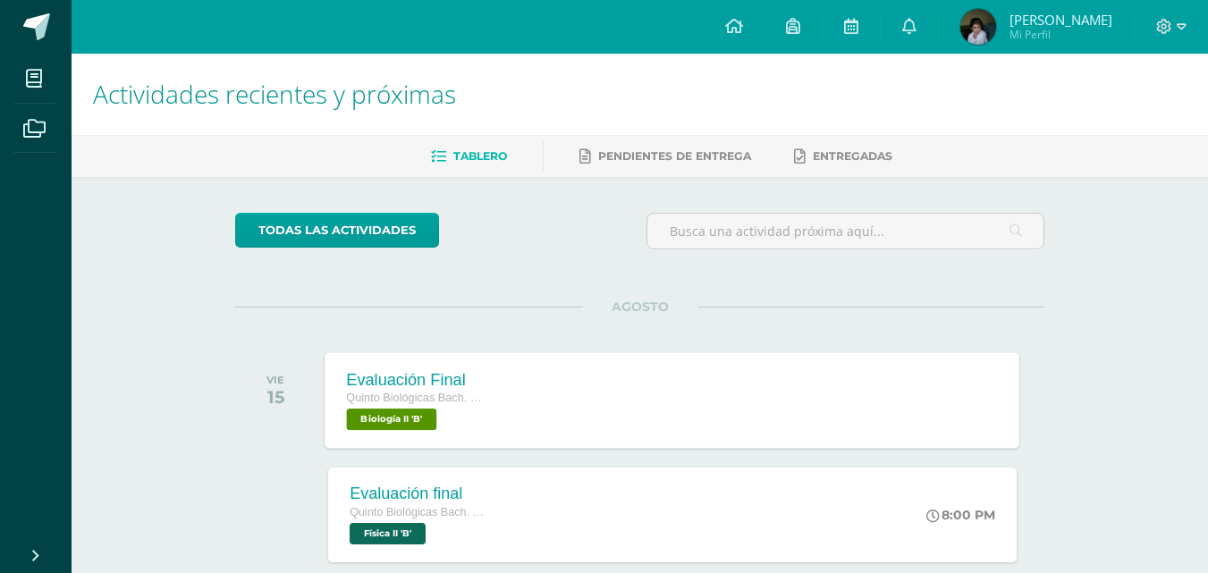
click at [458, 409] on div "Quinto Biológicas [PERSON_NAME]. C.C.L.L. en Ciencias Biológicas Biología II 'B'" at bounding box center [415, 409] width 136 height 41
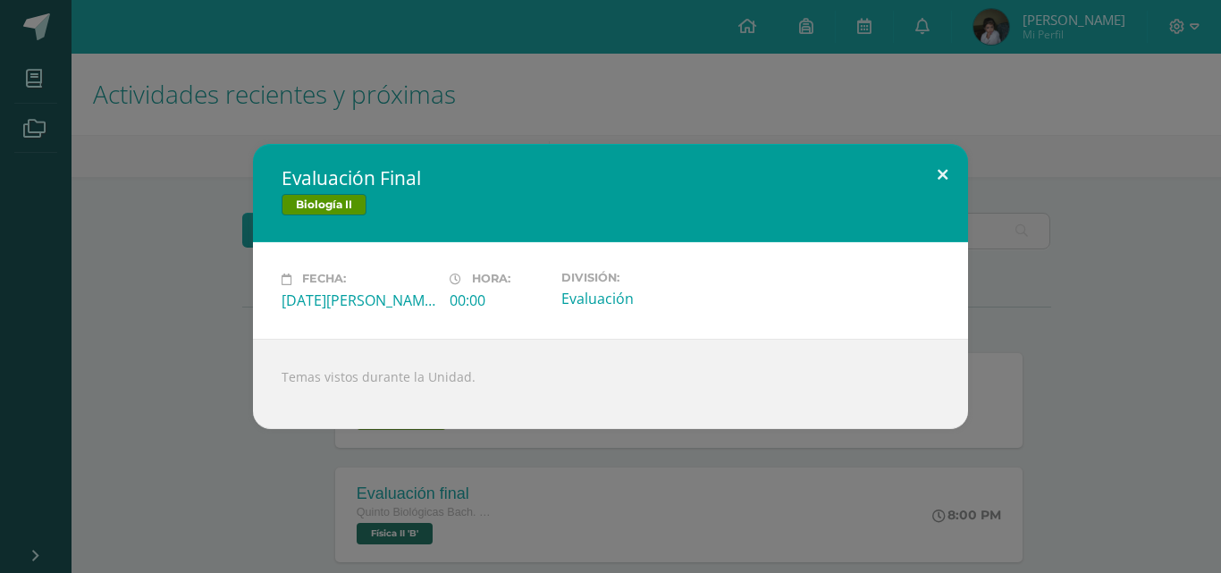
click at [942, 166] on button at bounding box center [942, 174] width 51 height 61
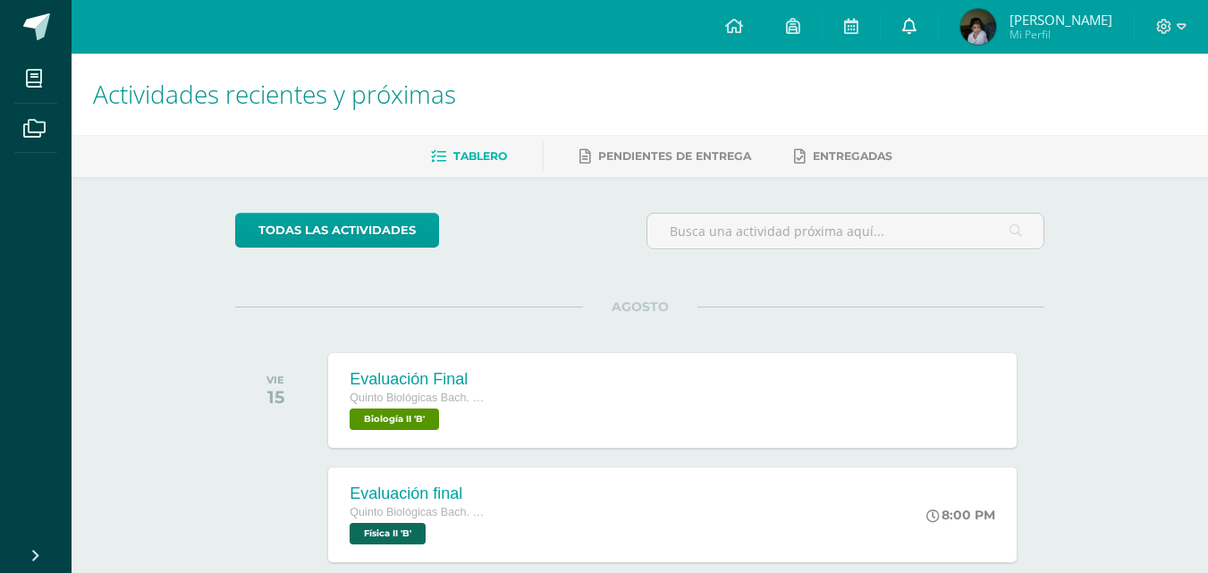
click at [916, 24] on icon at bounding box center [909, 26] width 14 height 16
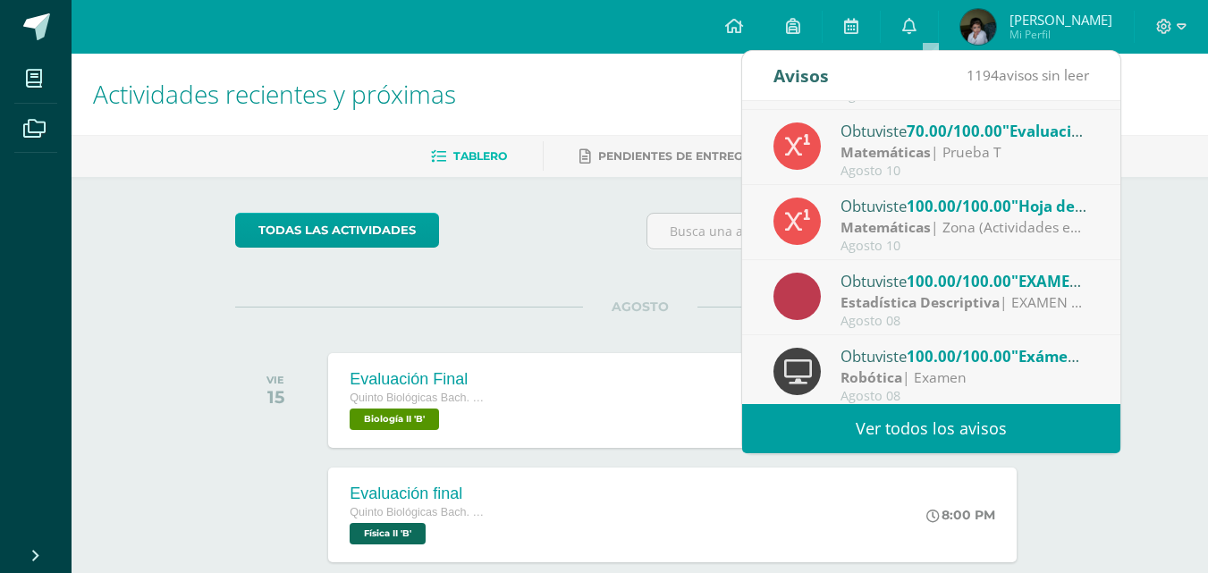
scroll to position [296, 0]
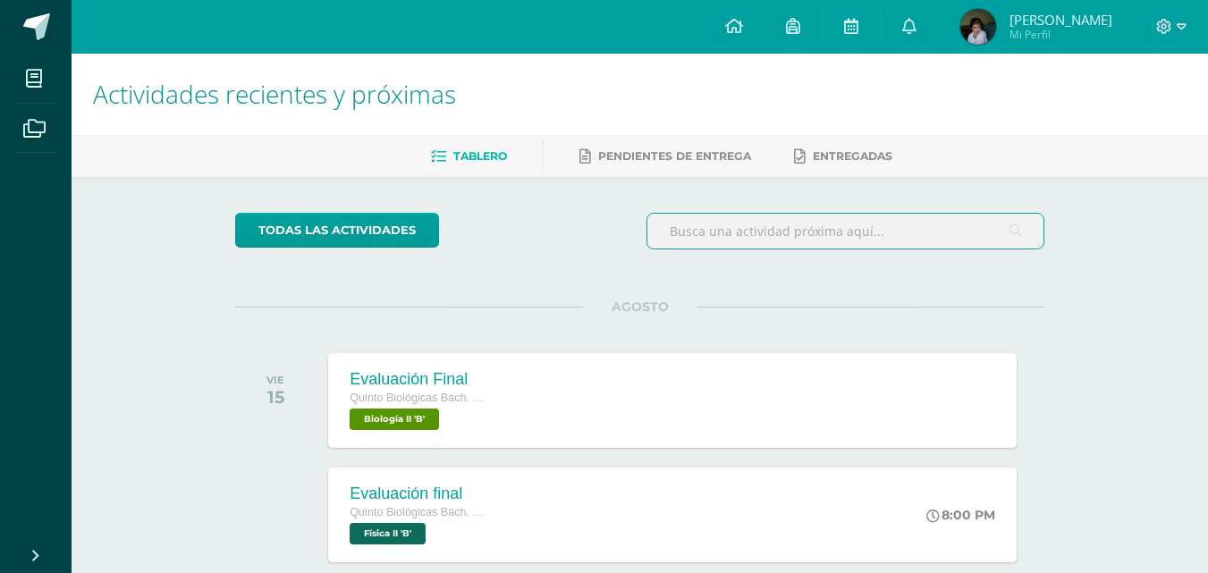
click at [831, 229] on input "text" at bounding box center [845, 231] width 396 height 35
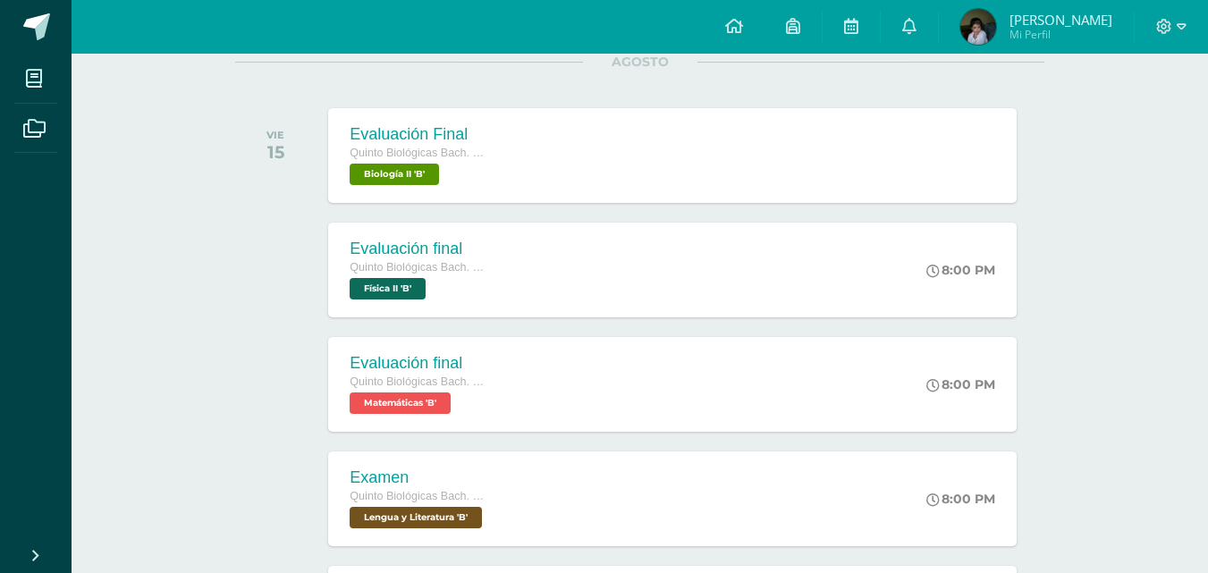
scroll to position [248, 0]
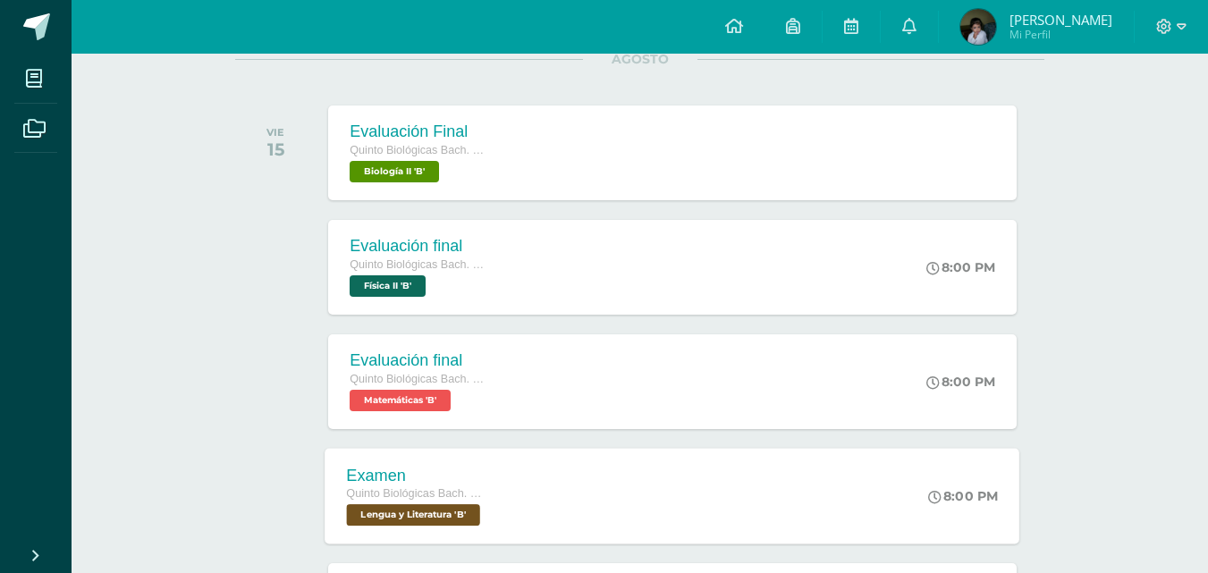
click at [730, 493] on div "Examen Quinto Biológicas Bach. C.C.L.L. en Ciencias Biológicas Lengua y Literat…" at bounding box center [672, 496] width 695 height 96
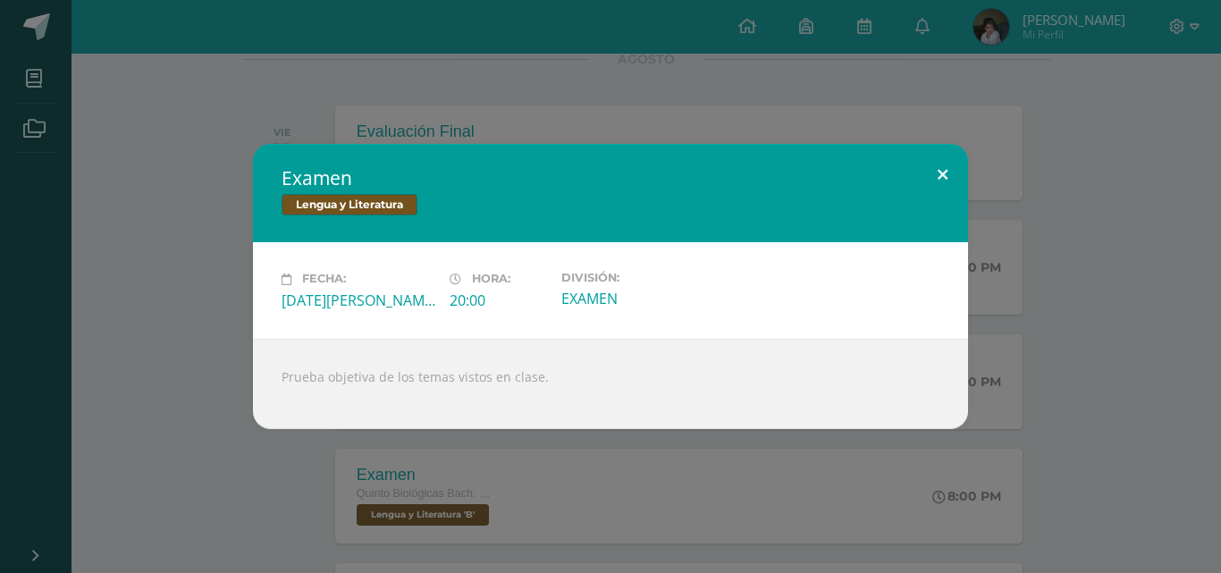
click at [929, 169] on button at bounding box center [942, 174] width 51 height 61
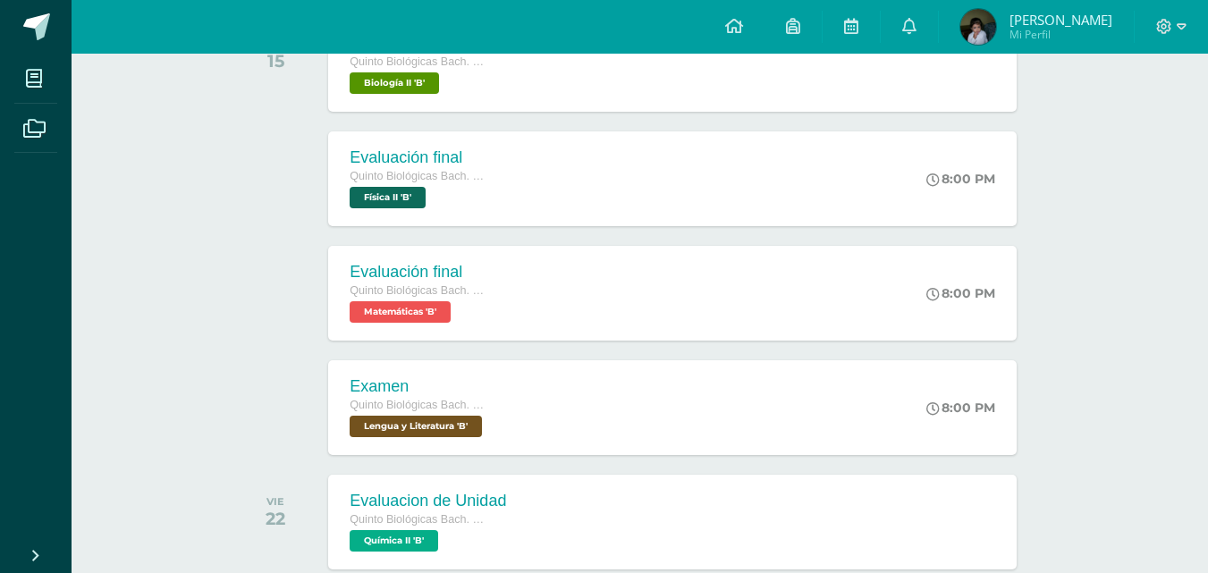
scroll to position [434, 0]
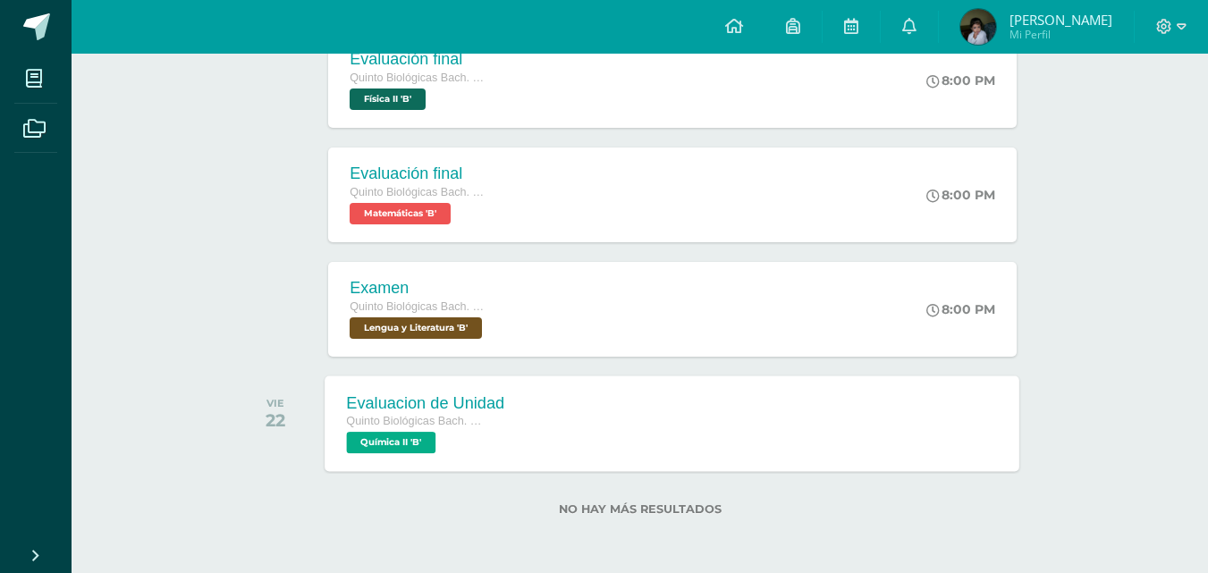
click at [660, 440] on div "Evaluacion de Unidad Quinto Biológicas Bach. C.C.L.L. en Ciencias Biológicas Qu…" at bounding box center [672, 423] width 695 height 96
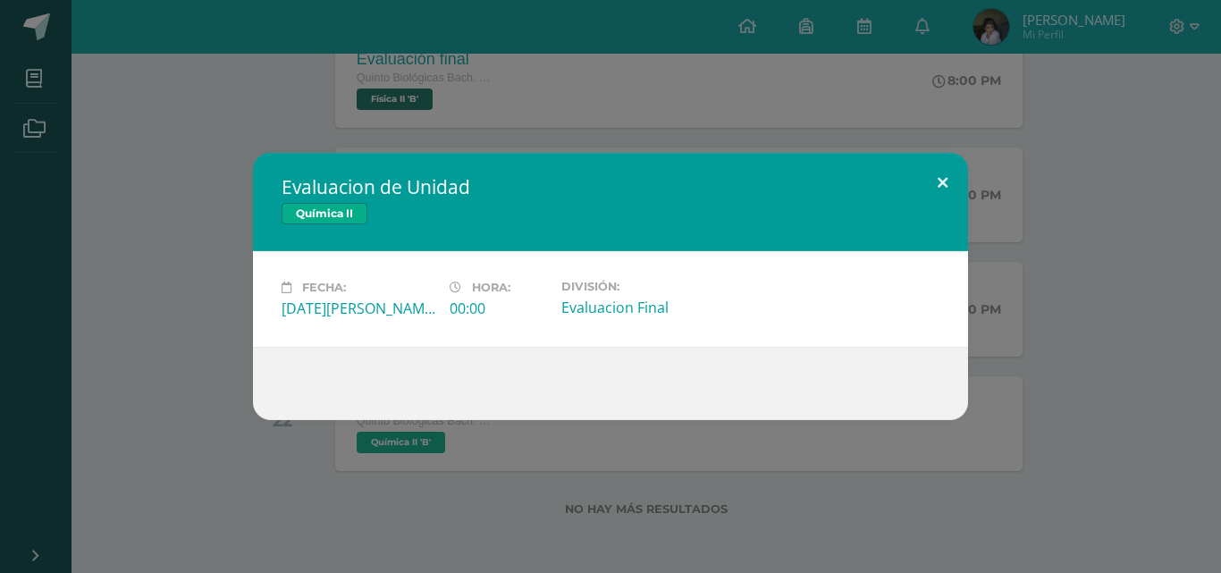
click at [935, 175] on button at bounding box center [942, 183] width 51 height 61
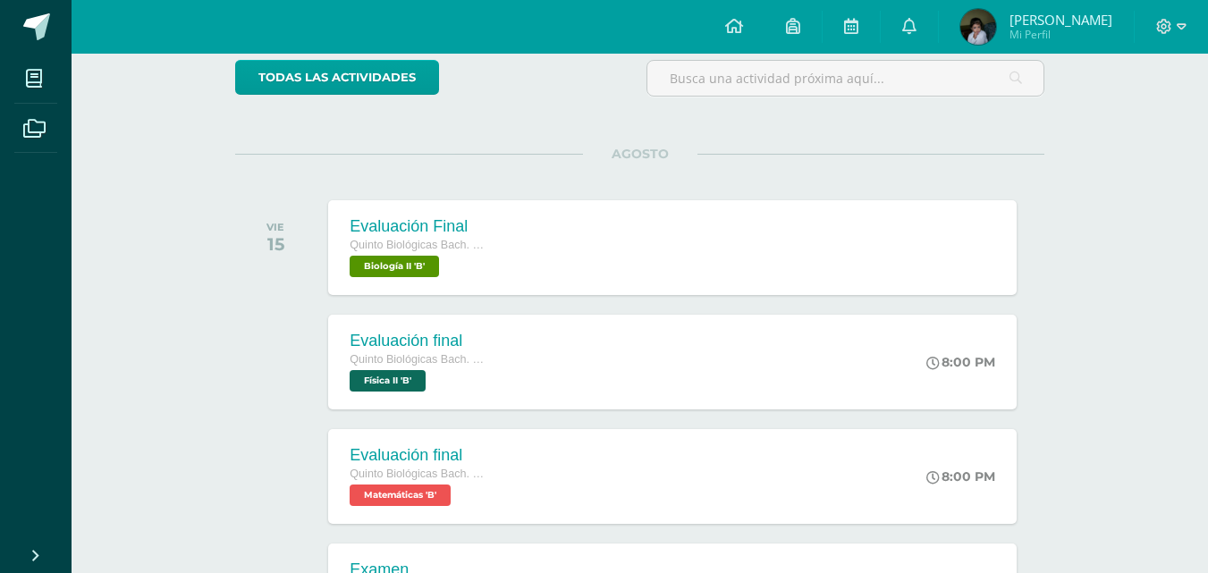
scroll to position [147, 0]
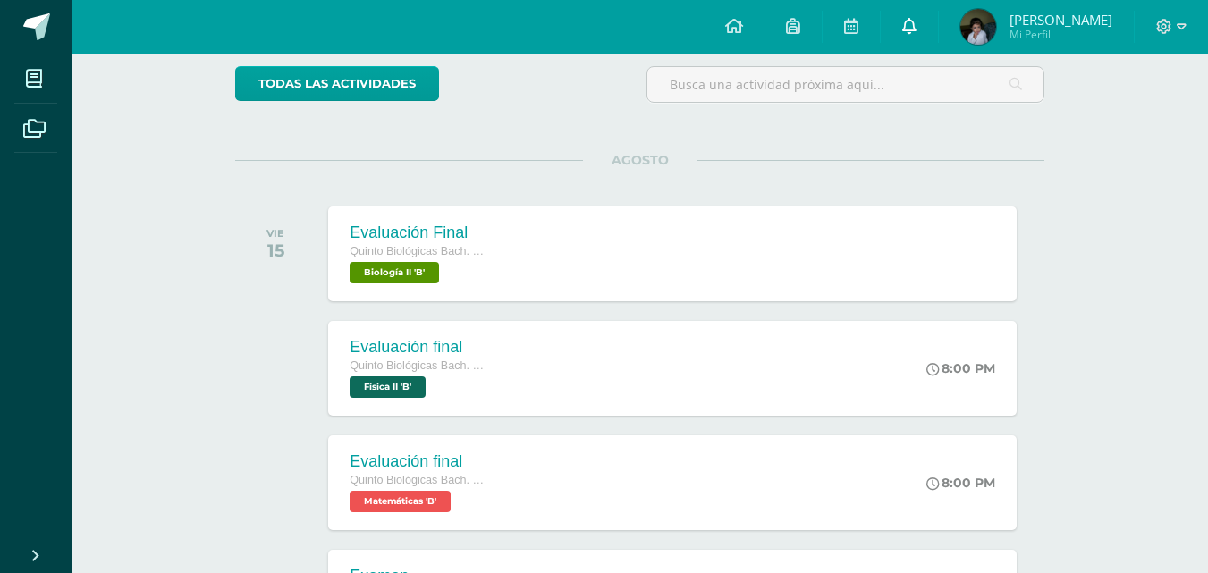
click at [938, 13] on link at bounding box center [908, 27] width 57 height 54
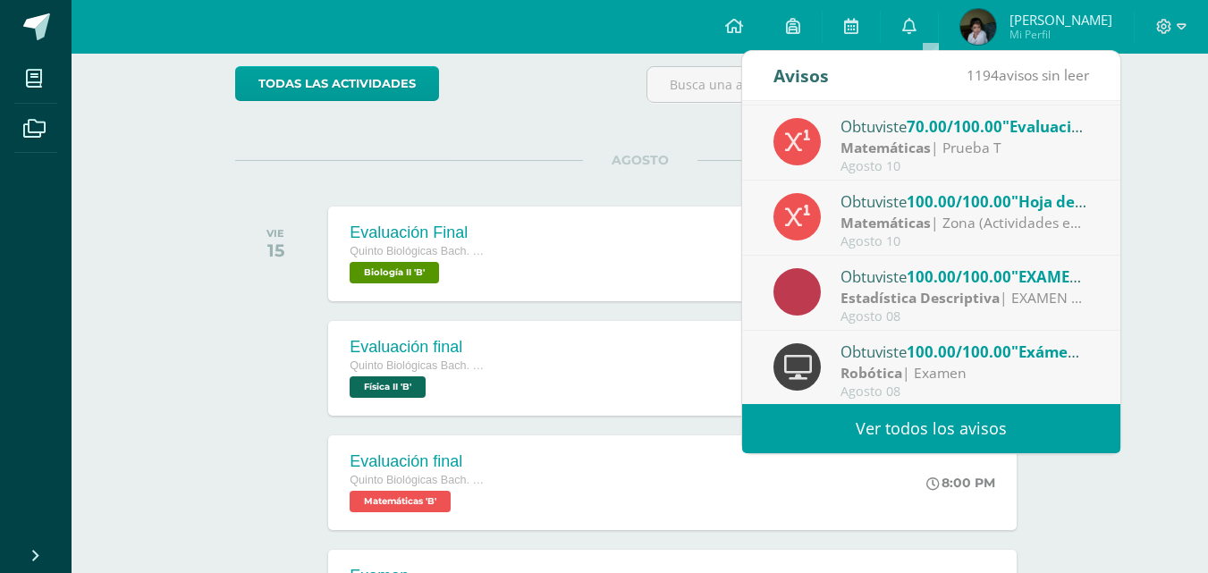
click at [1008, 79] on span "1194 avisos sin leer" at bounding box center [1027, 75] width 122 height 20
click at [887, 424] on link "Ver todos los avisos" at bounding box center [931, 428] width 378 height 49
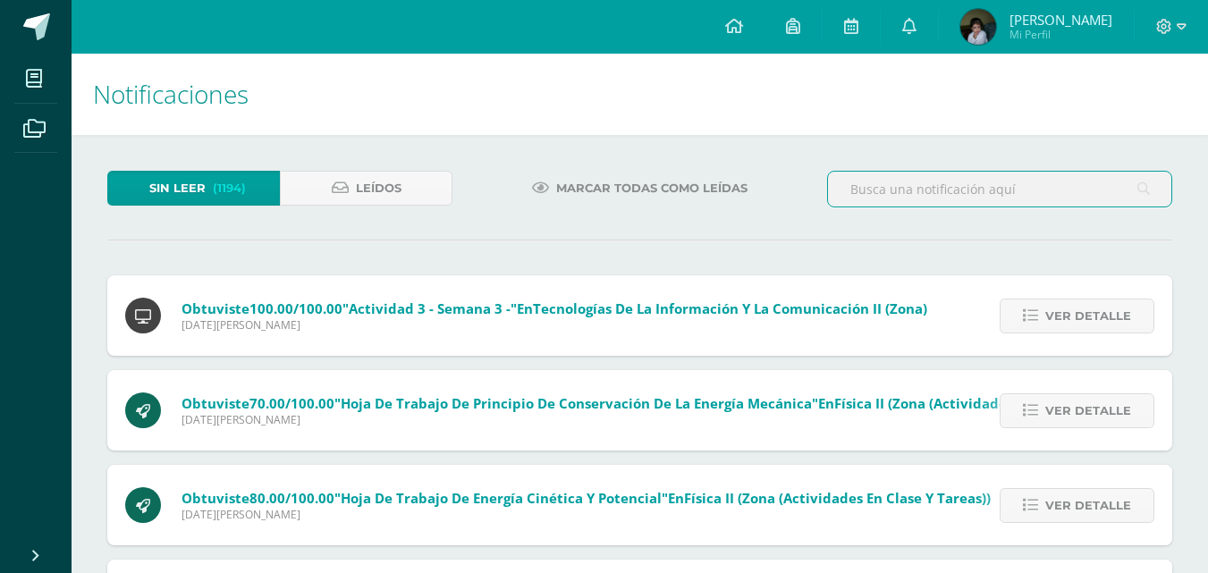
click at [891, 191] on input "text" at bounding box center [999, 189] width 343 height 35
click at [1145, 187] on div "temas" at bounding box center [999, 189] width 345 height 37
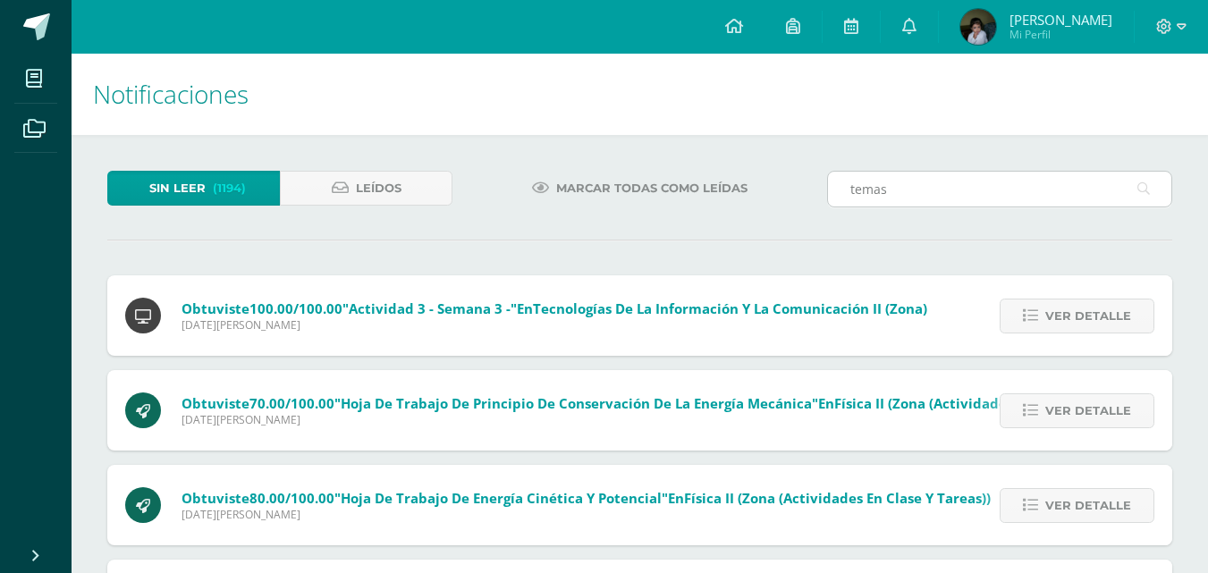
click at [1145, 187] on icon at bounding box center [1143, 189] width 13 height 37
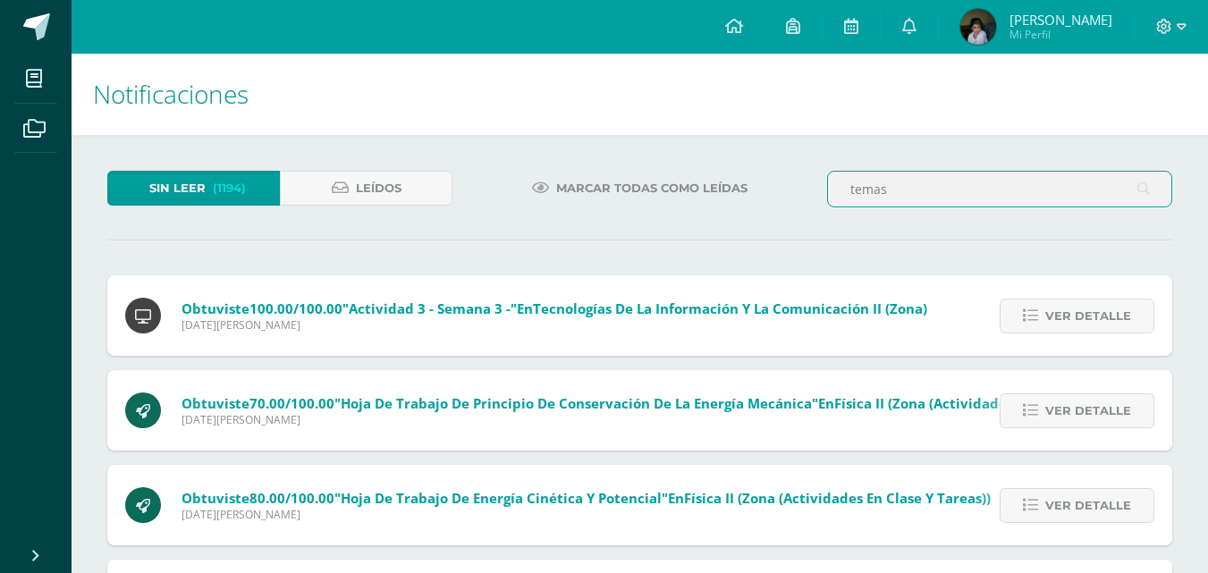
click at [1001, 185] on input "temas" at bounding box center [999, 189] width 343 height 35
type input "t"
type input "temas"
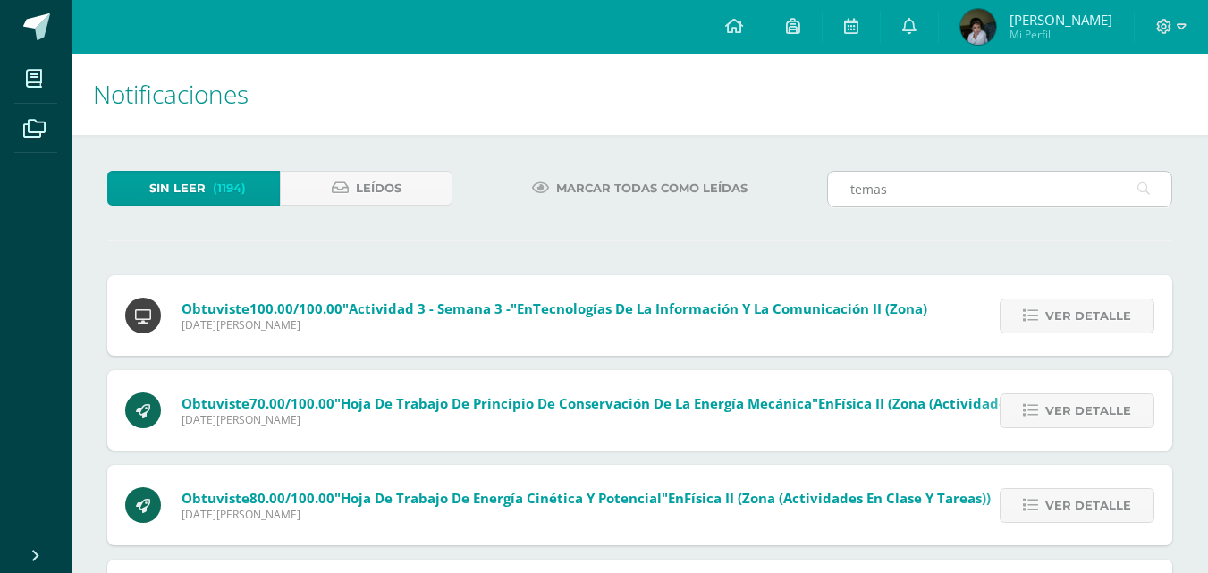
click at [1140, 192] on icon at bounding box center [1143, 189] width 13 height 37
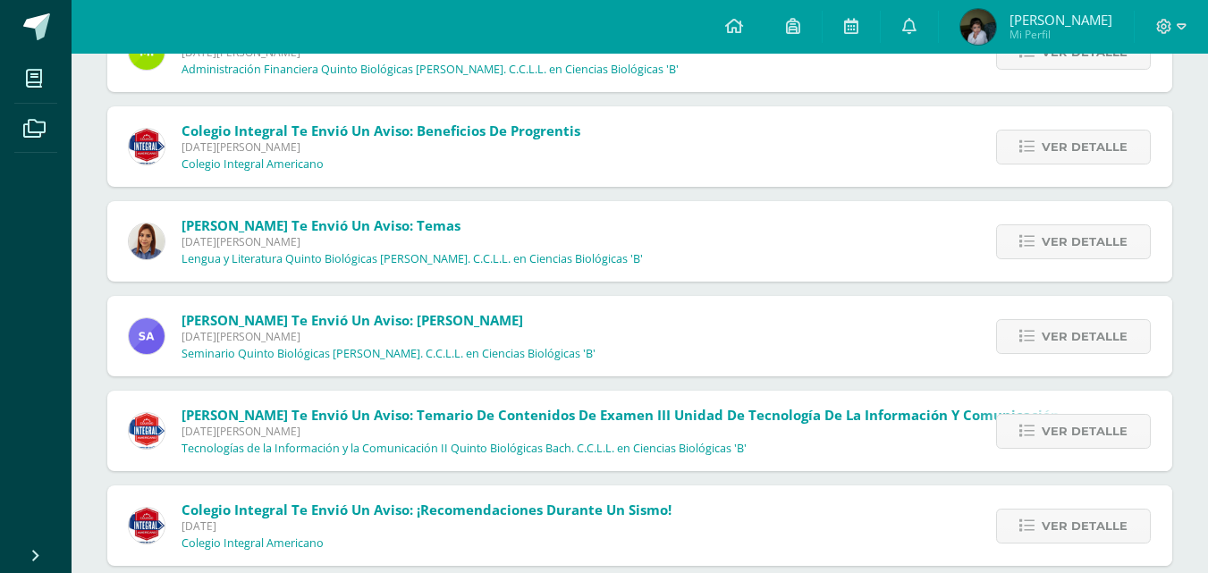
scroll to position [1253, 0]
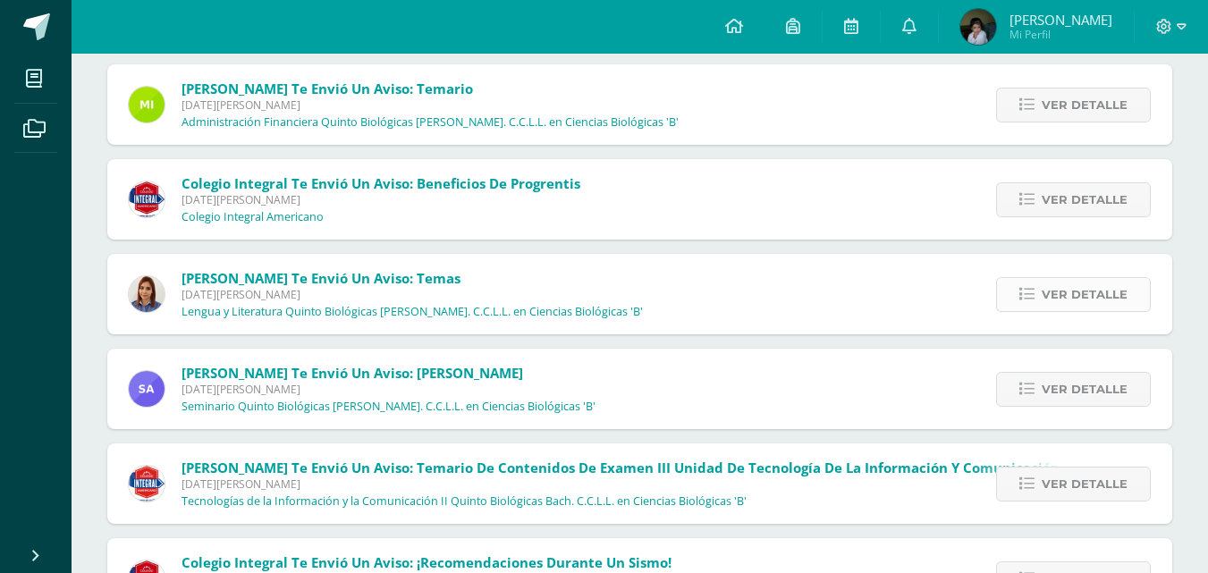
click at [1042, 296] on link "Ver detalle" at bounding box center [1073, 294] width 155 height 35
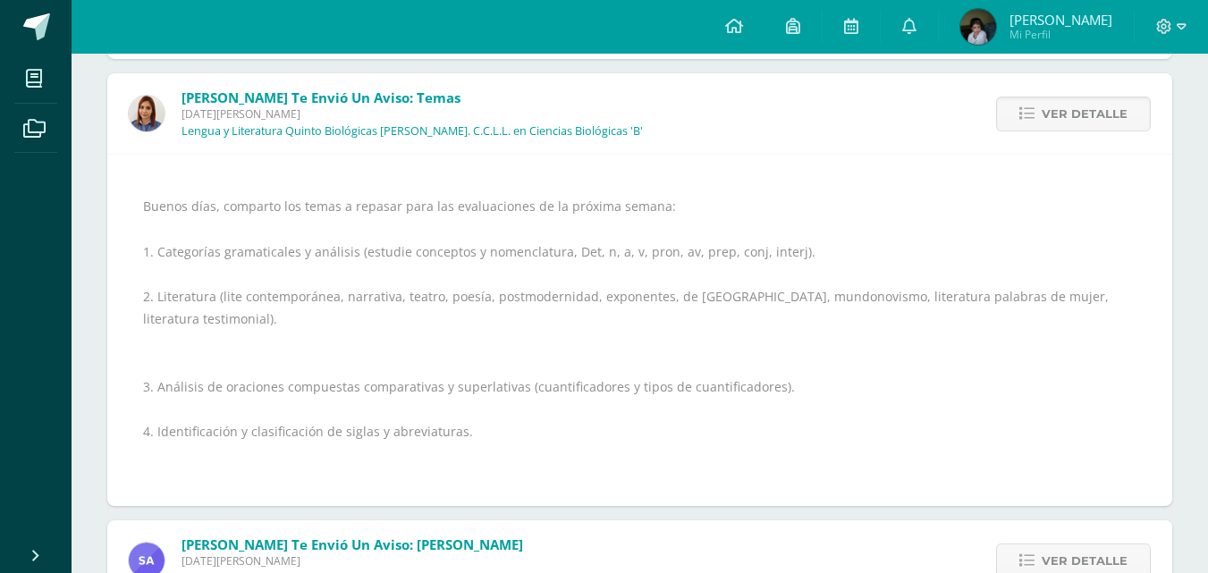
scroll to position [1428, 0]
